Goal: Navigation & Orientation: Find specific page/section

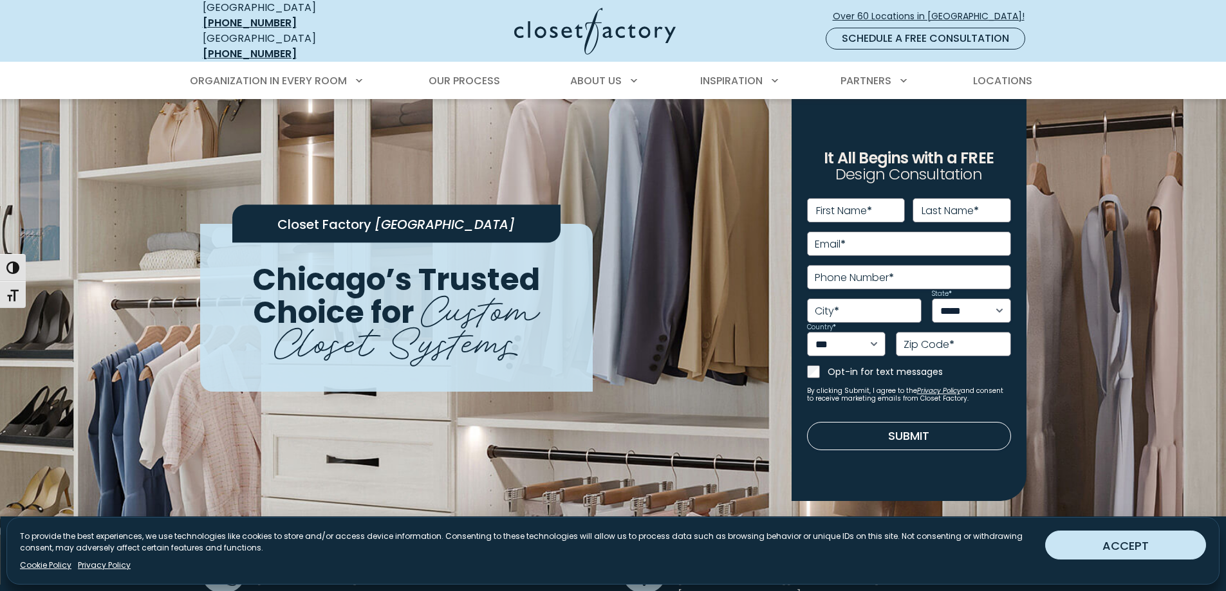
click at [1103, 547] on button "ACCEPT" at bounding box center [1125, 545] width 161 height 29
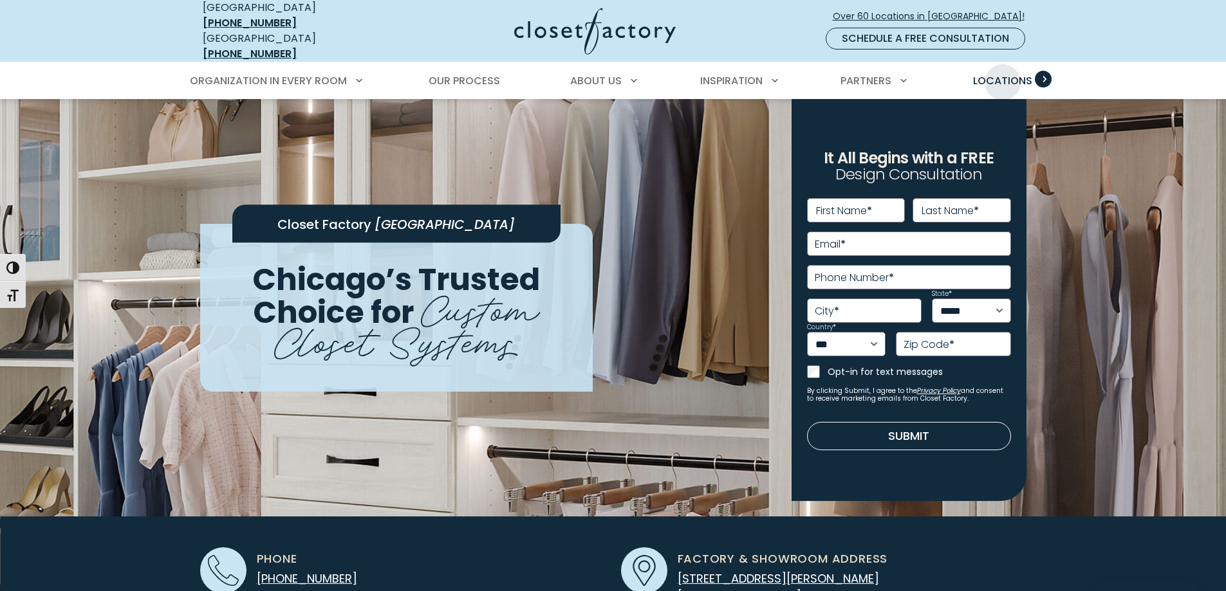
click at [1002, 73] on span "Locations" at bounding box center [1002, 80] width 59 height 15
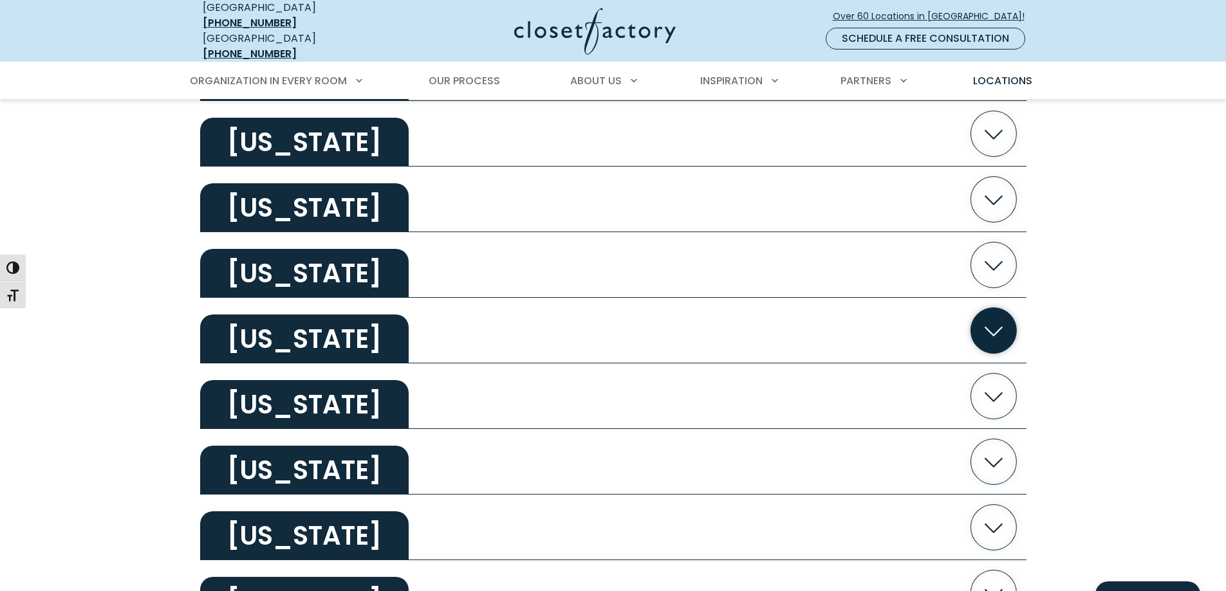
scroll to position [836, 0]
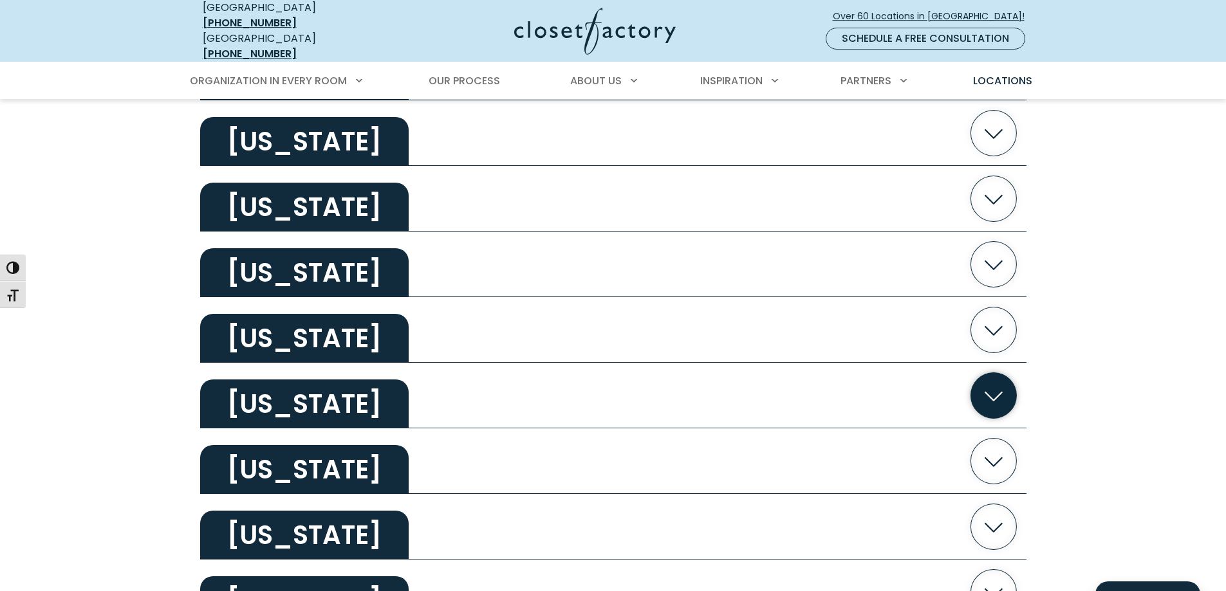
click at [996, 392] on icon "button" at bounding box center [993, 397] width 18 height 10
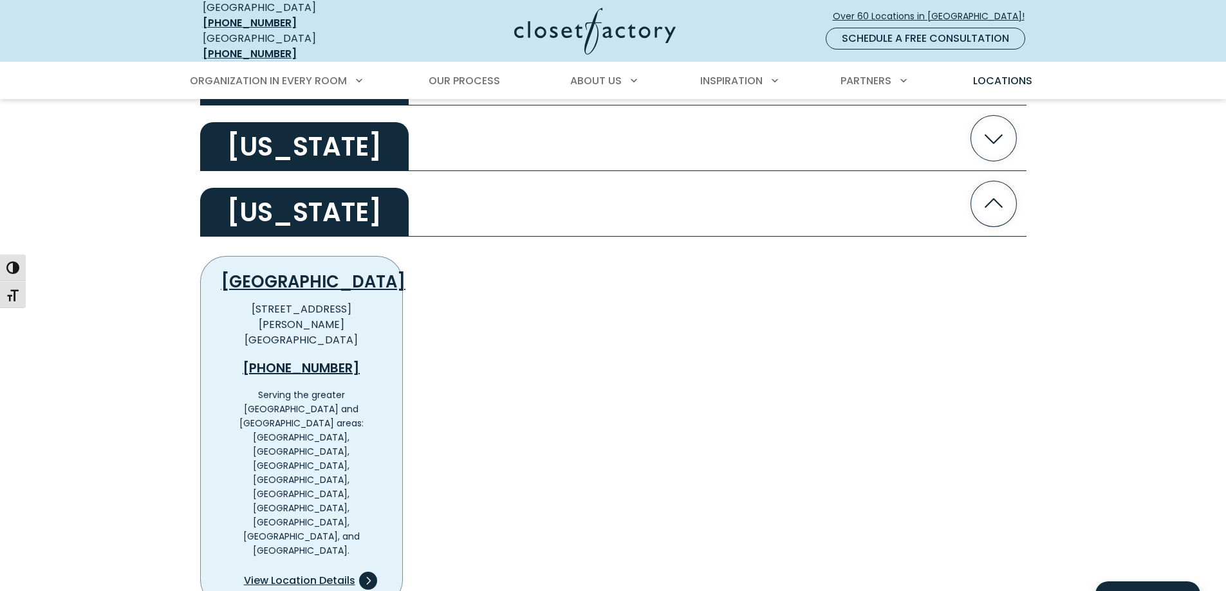
scroll to position [1028, 0]
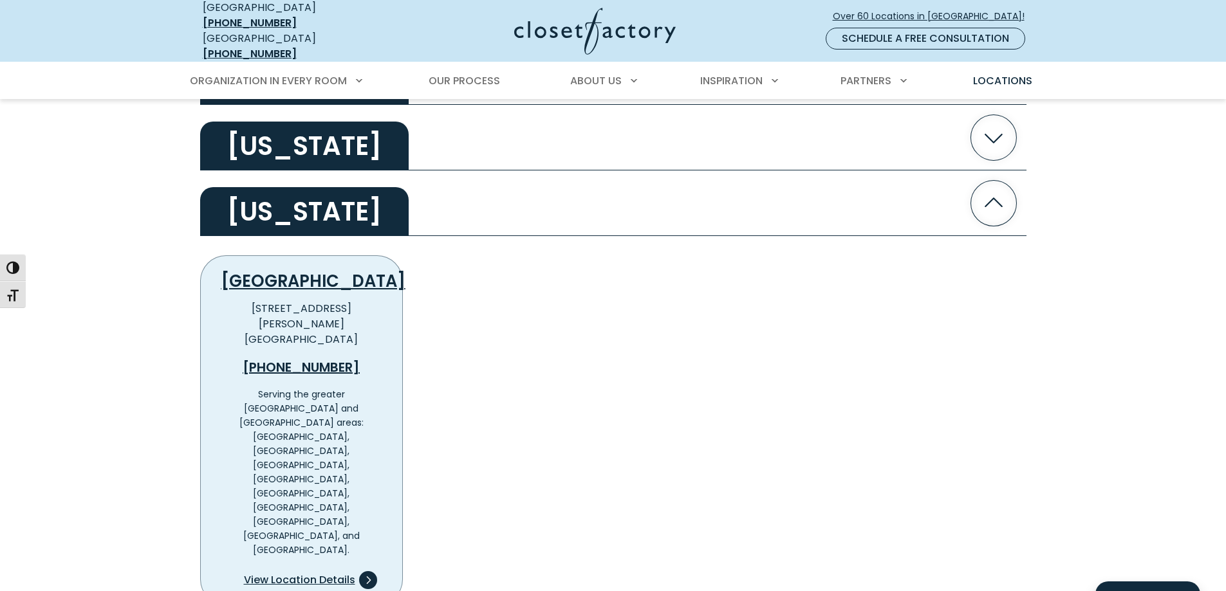
click at [313, 573] on span "View Location Details" at bounding box center [299, 580] width 111 height 15
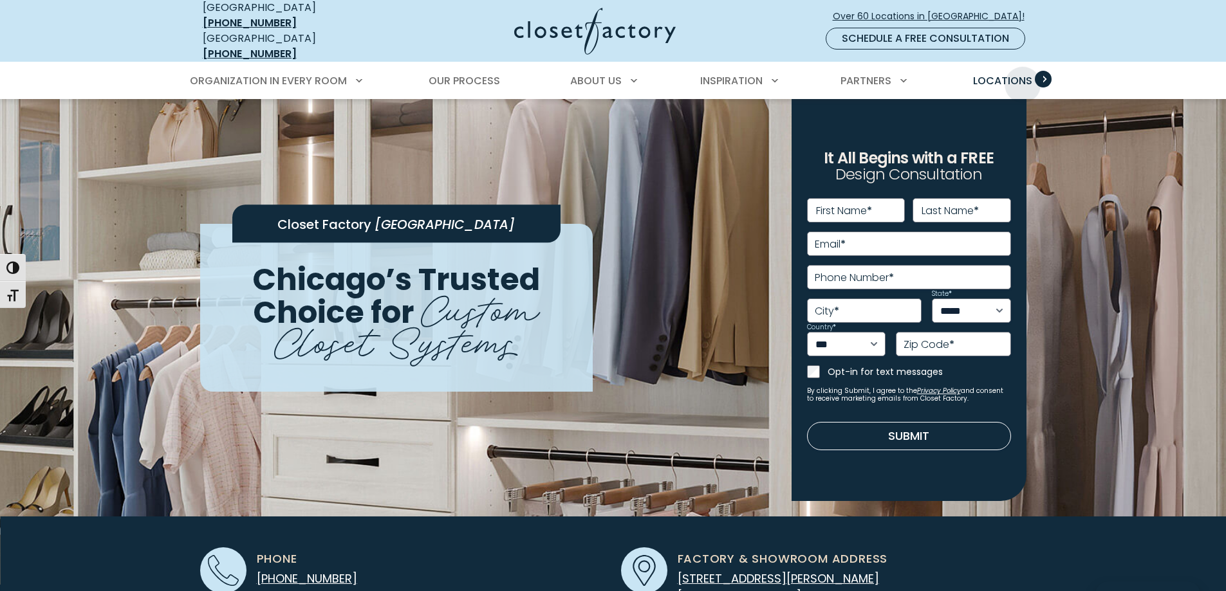
click at [1022, 75] on span "Locations" at bounding box center [1002, 80] width 59 height 15
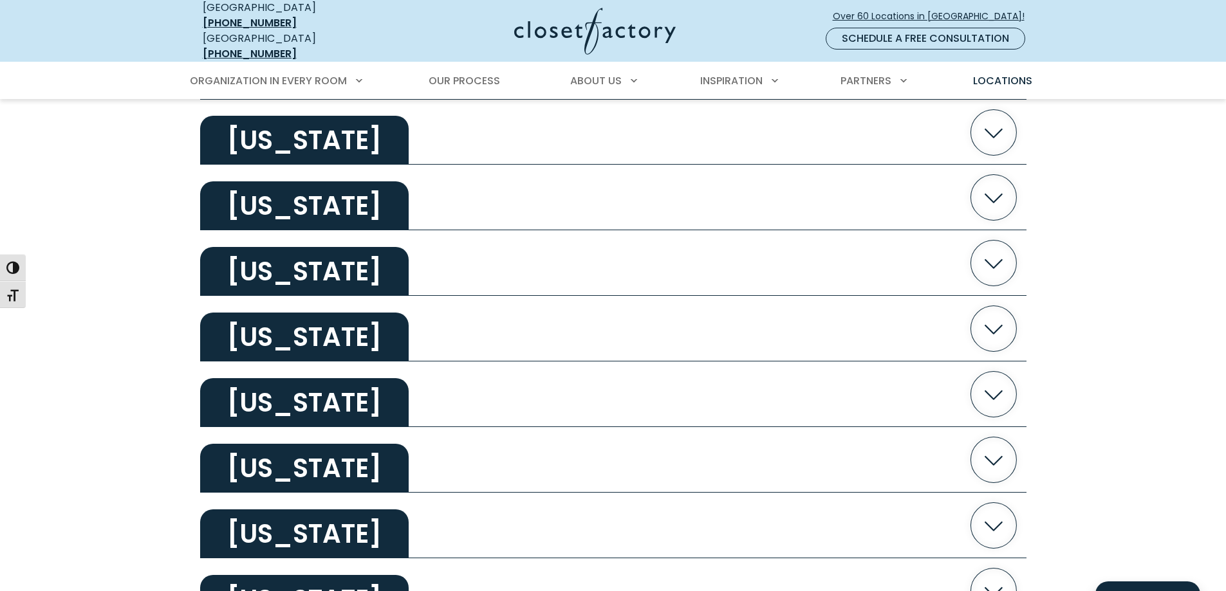
scroll to position [772, 0]
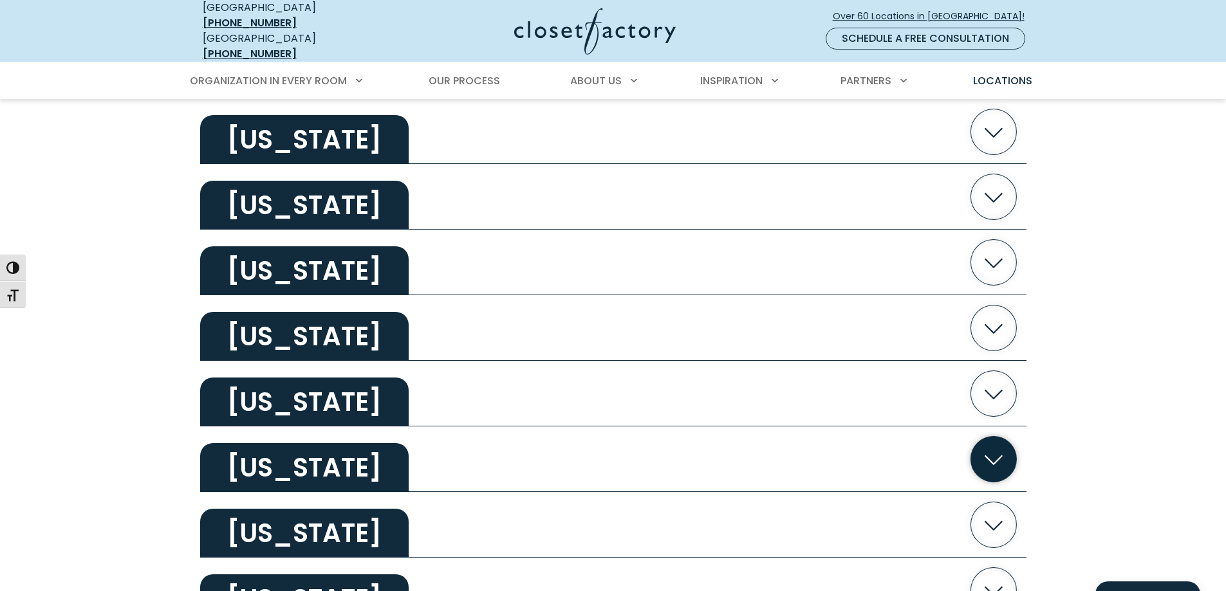
click at [988, 443] on icon "button" at bounding box center [993, 460] width 46 height 46
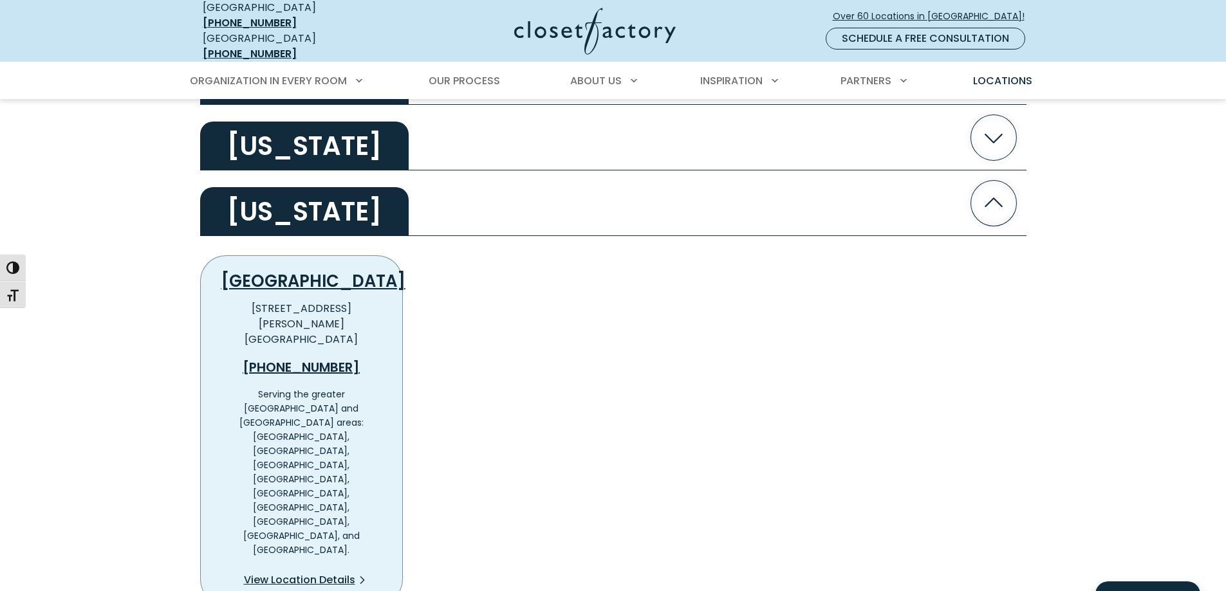
scroll to position [1029, 0]
click at [295, 270] on link "[GEOGRAPHIC_DATA]" at bounding box center [313, 280] width 184 height 23
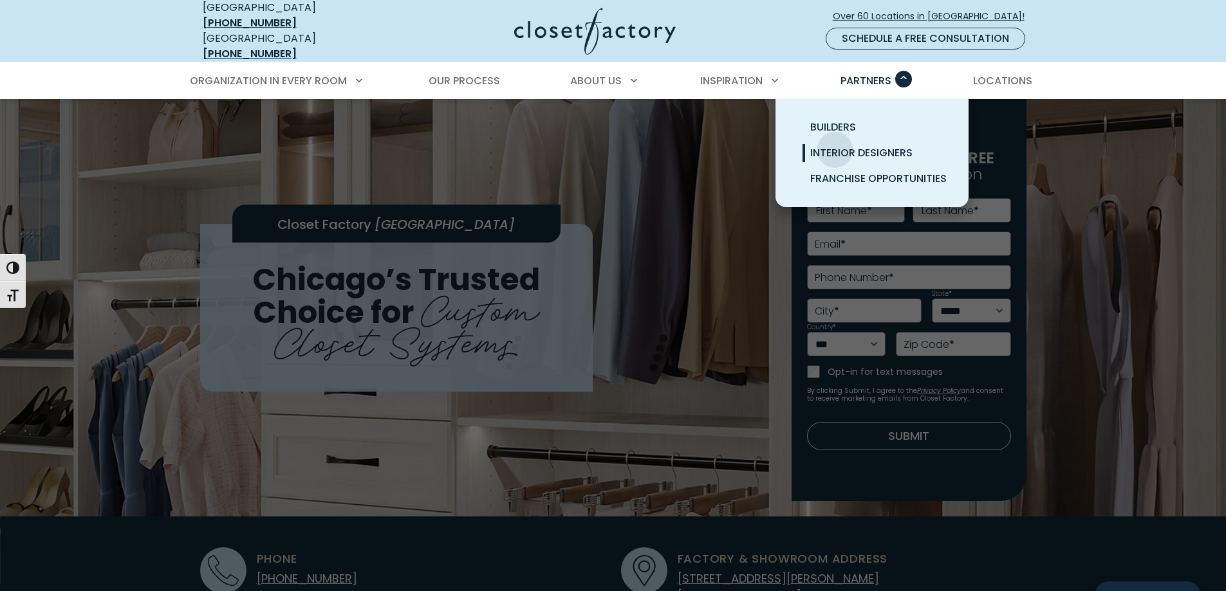
click at [834, 145] on span "Interior Designers" at bounding box center [861, 152] width 102 height 15
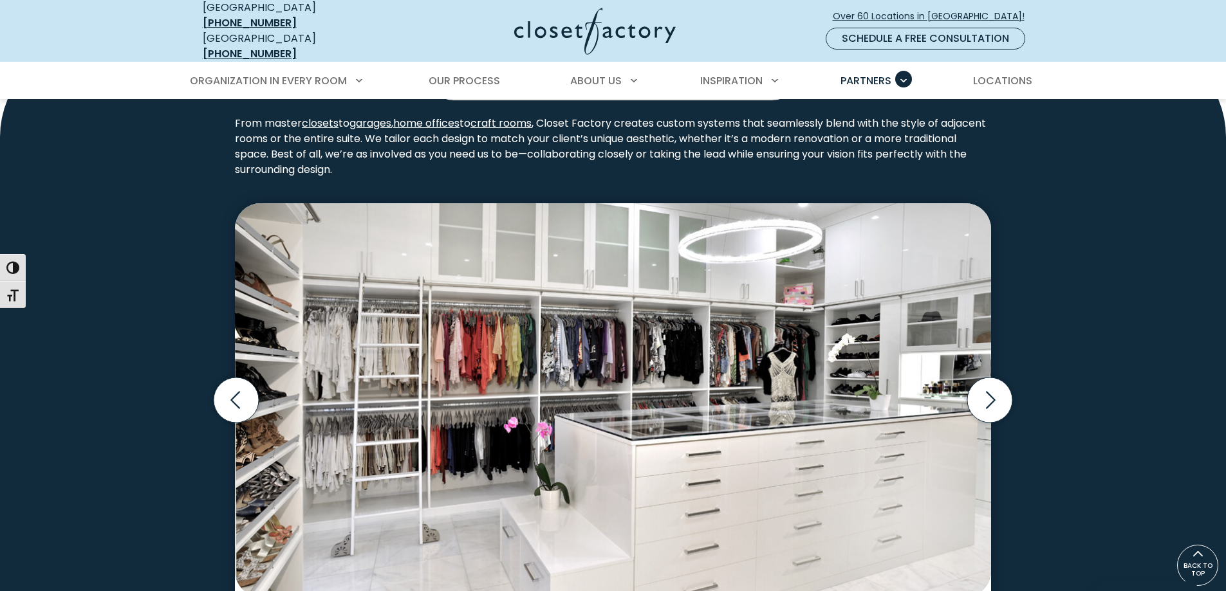
scroll to position [1891, 0]
